Goal: Check status: Check status

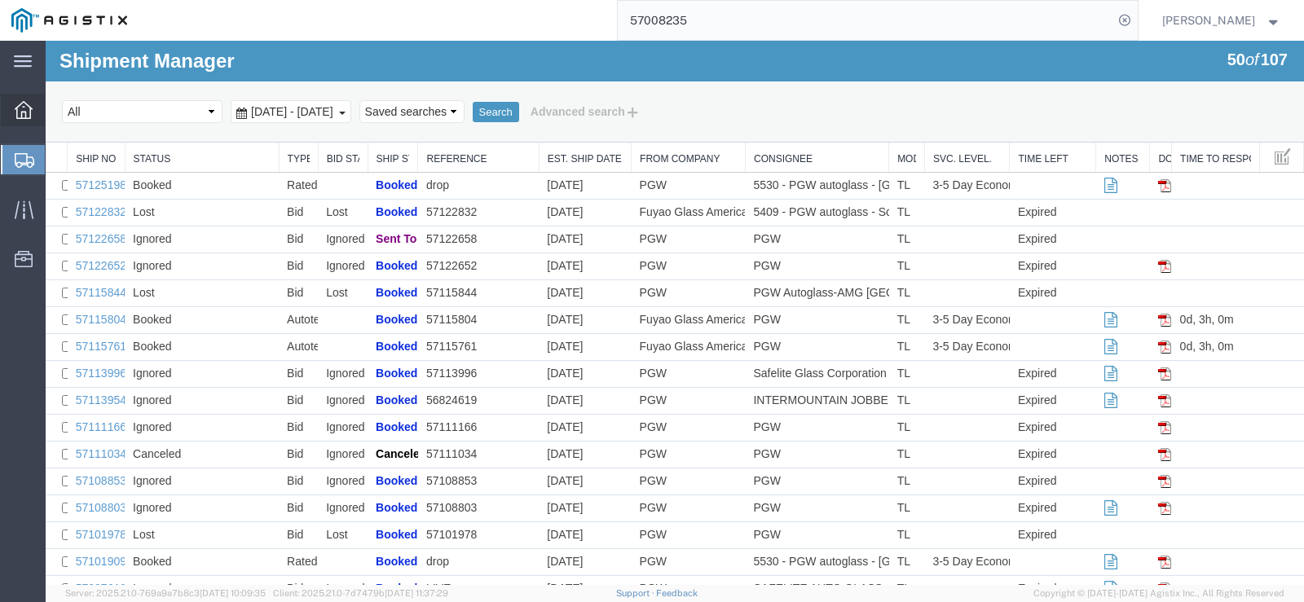
click at [19, 118] on icon at bounding box center [24, 110] width 18 height 18
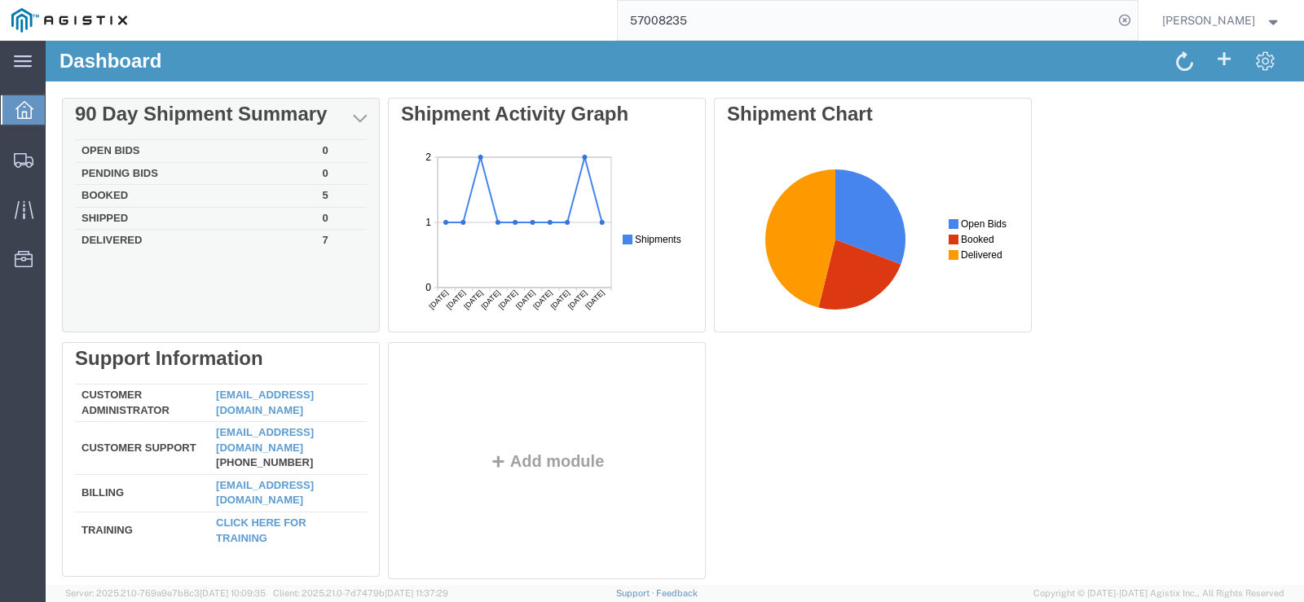
click at [106, 188] on td "Booked" at bounding box center [195, 196] width 241 height 23
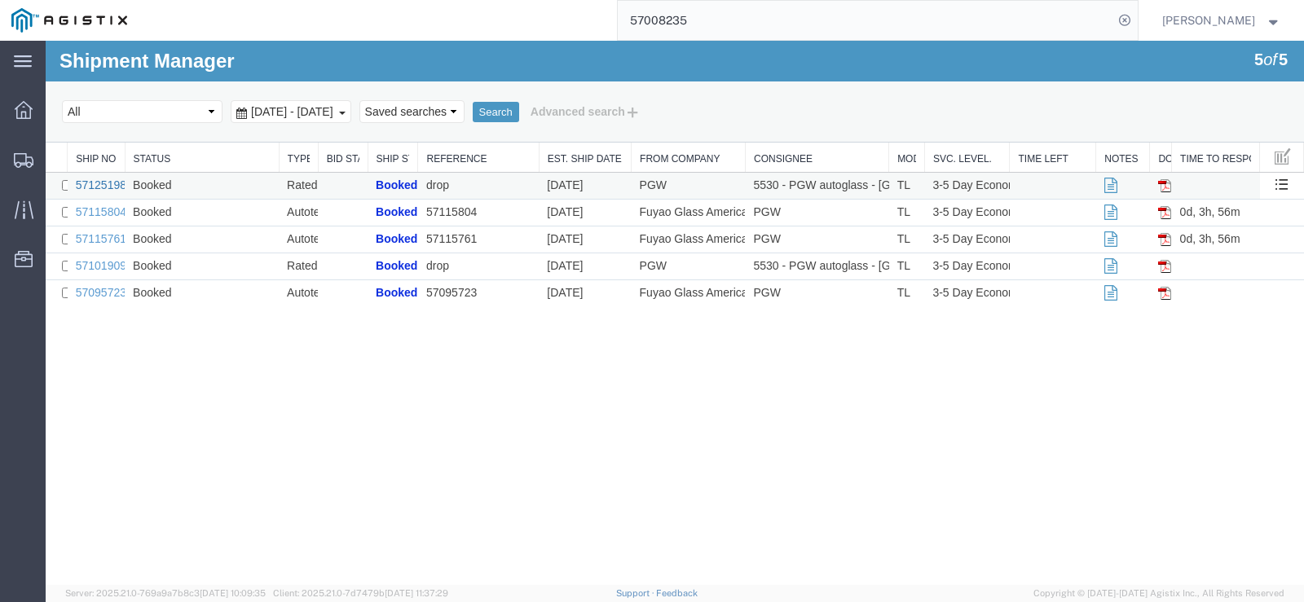
click at [109, 183] on link "57125198" at bounding box center [101, 184] width 51 height 13
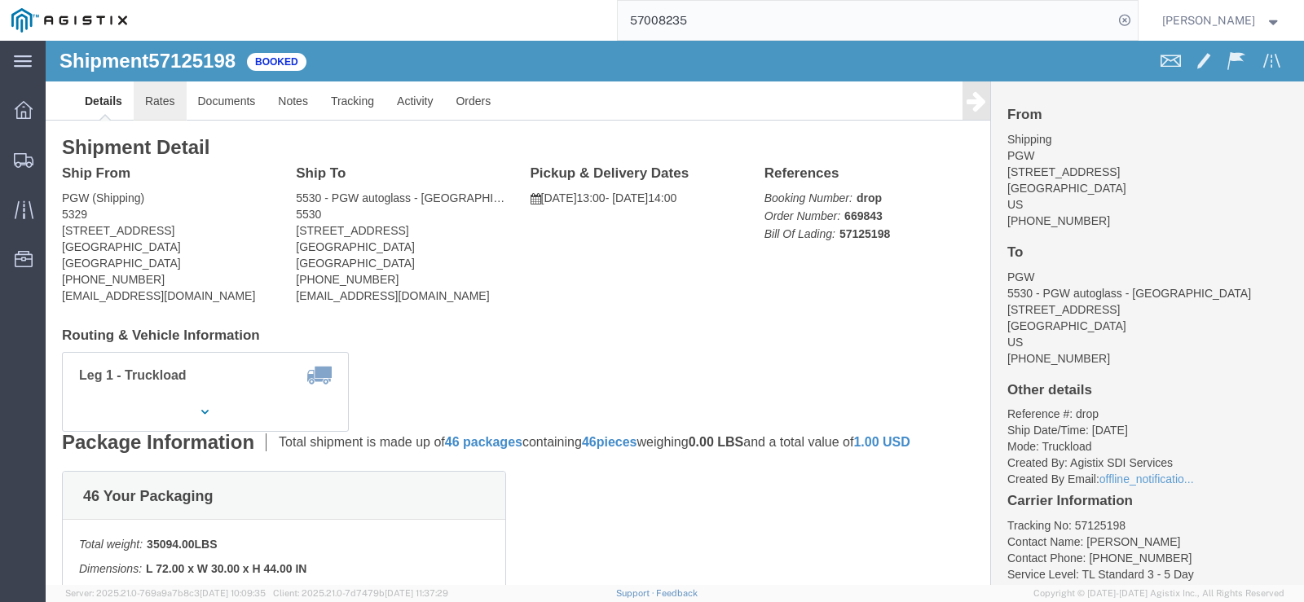
click link "Rates"
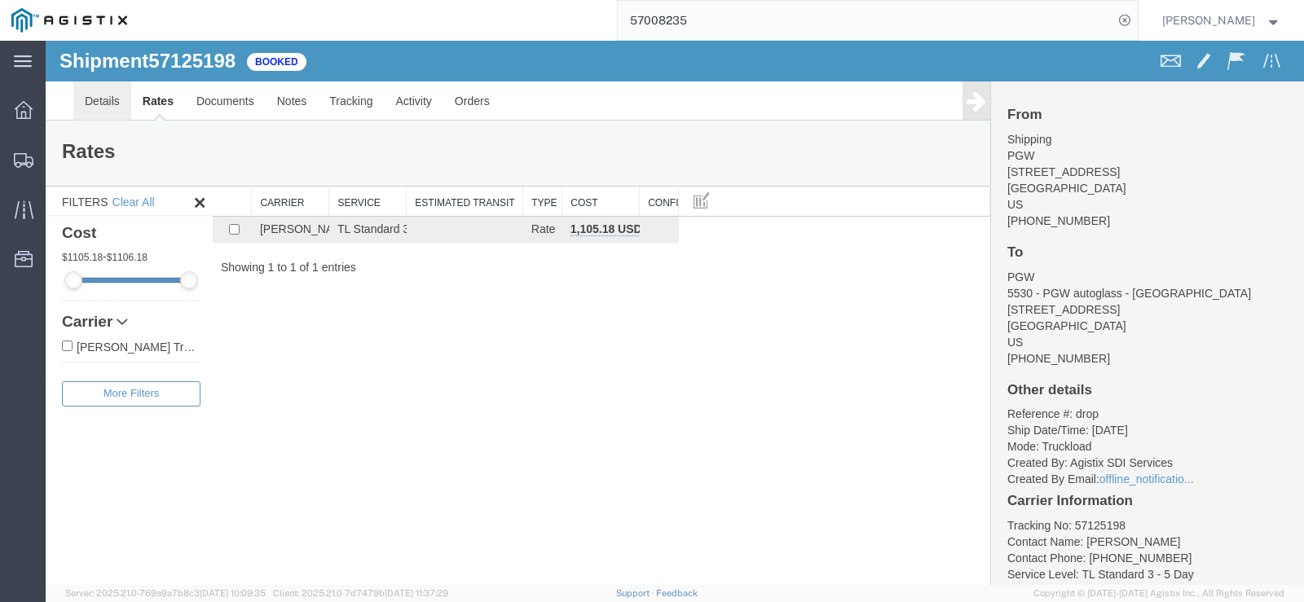
click at [86, 98] on link "Details" at bounding box center [102, 100] width 58 height 39
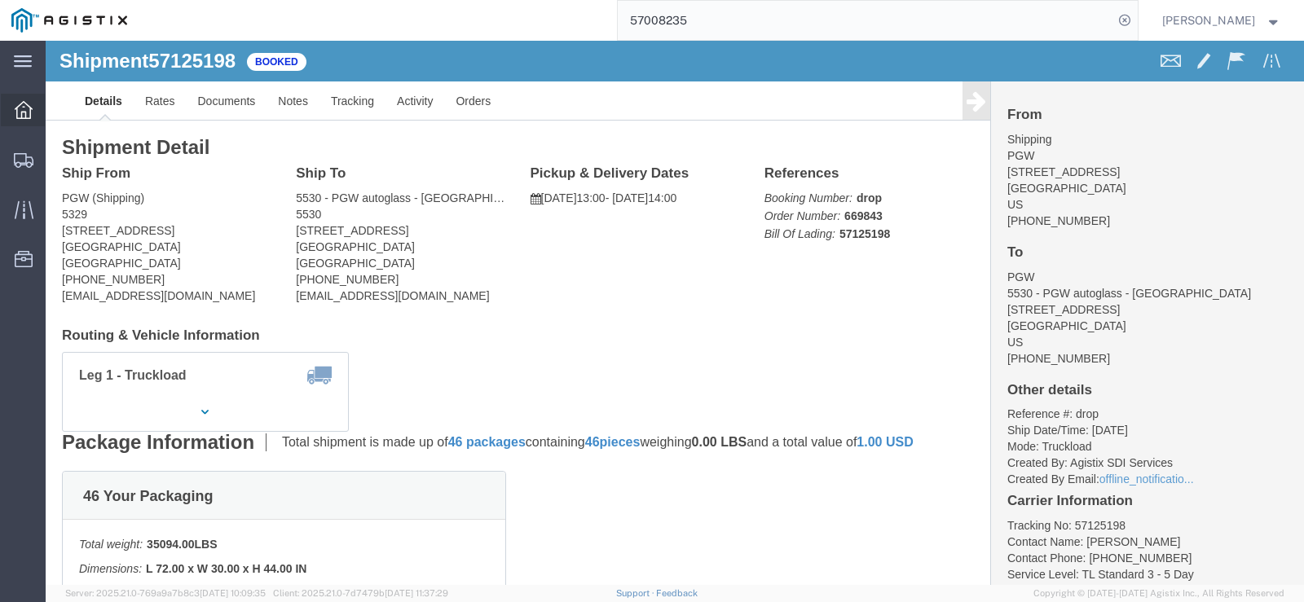
click at [19, 112] on icon at bounding box center [24, 110] width 18 height 18
